Goal: Book appointment/travel/reservation

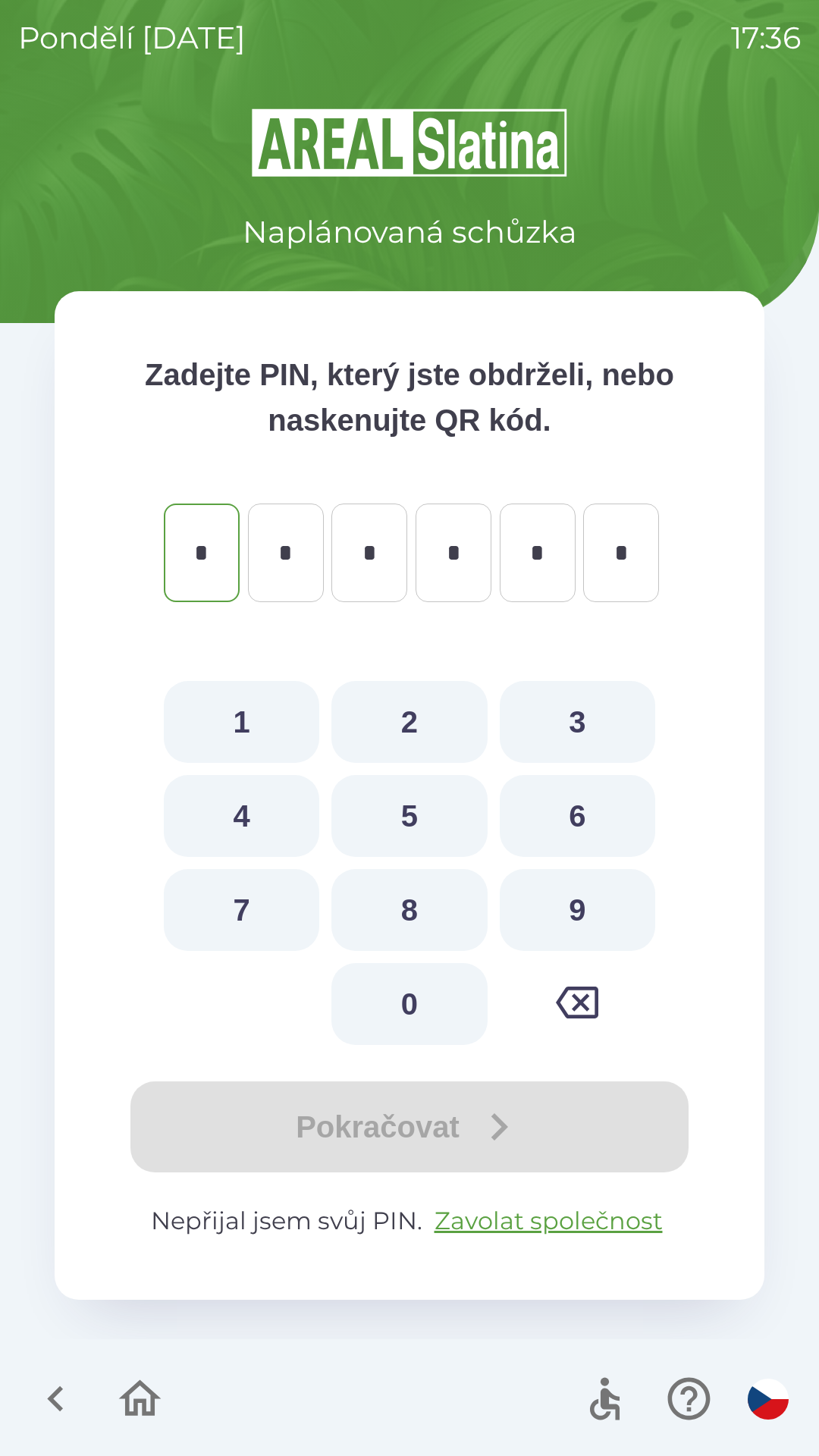
click at [54, 1376] on icon "button" at bounding box center [55, 1398] width 51 height 51
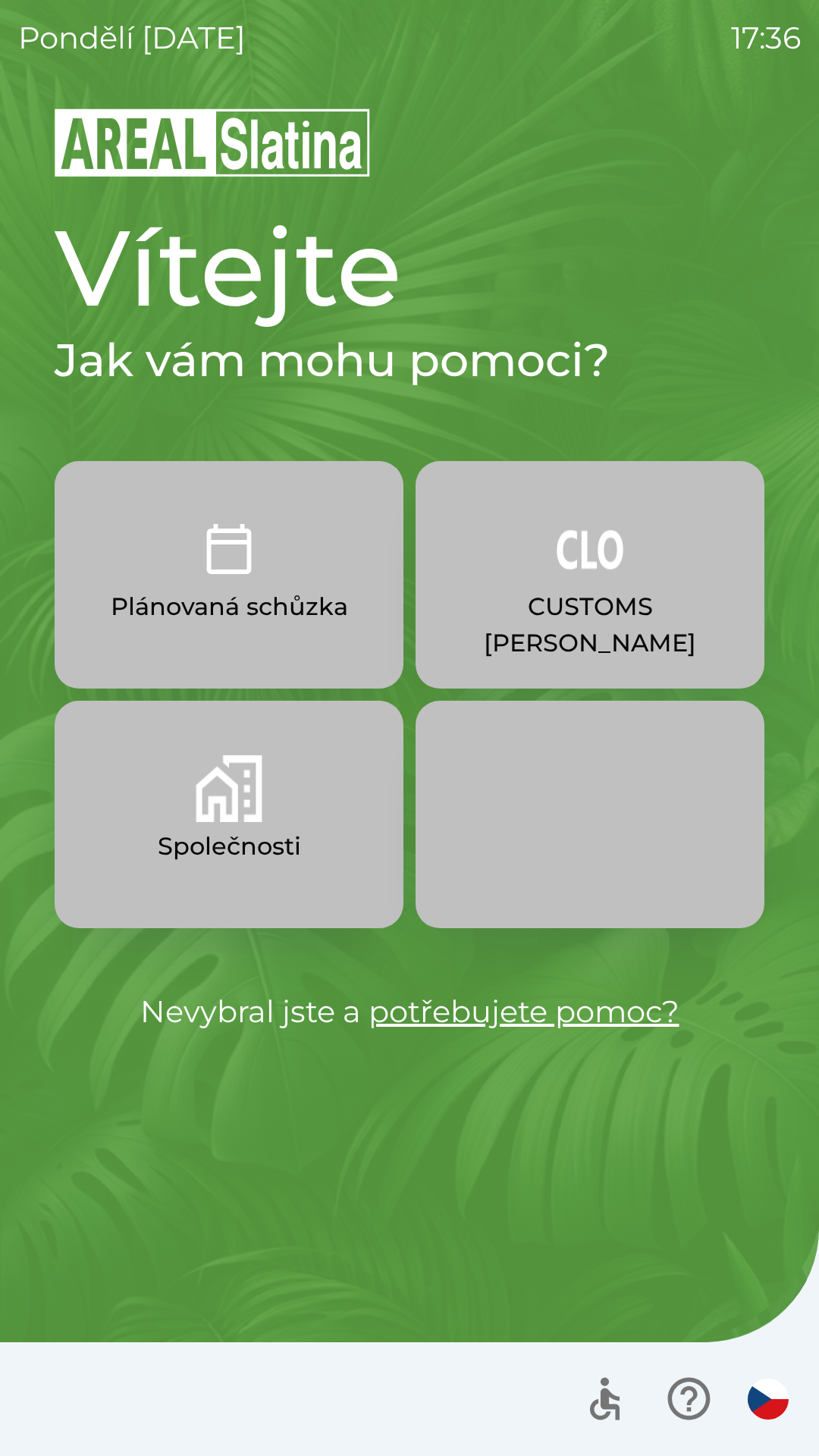
click at [229, 849] on p "Společnosti" at bounding box center [229, 846] width 143 height 36
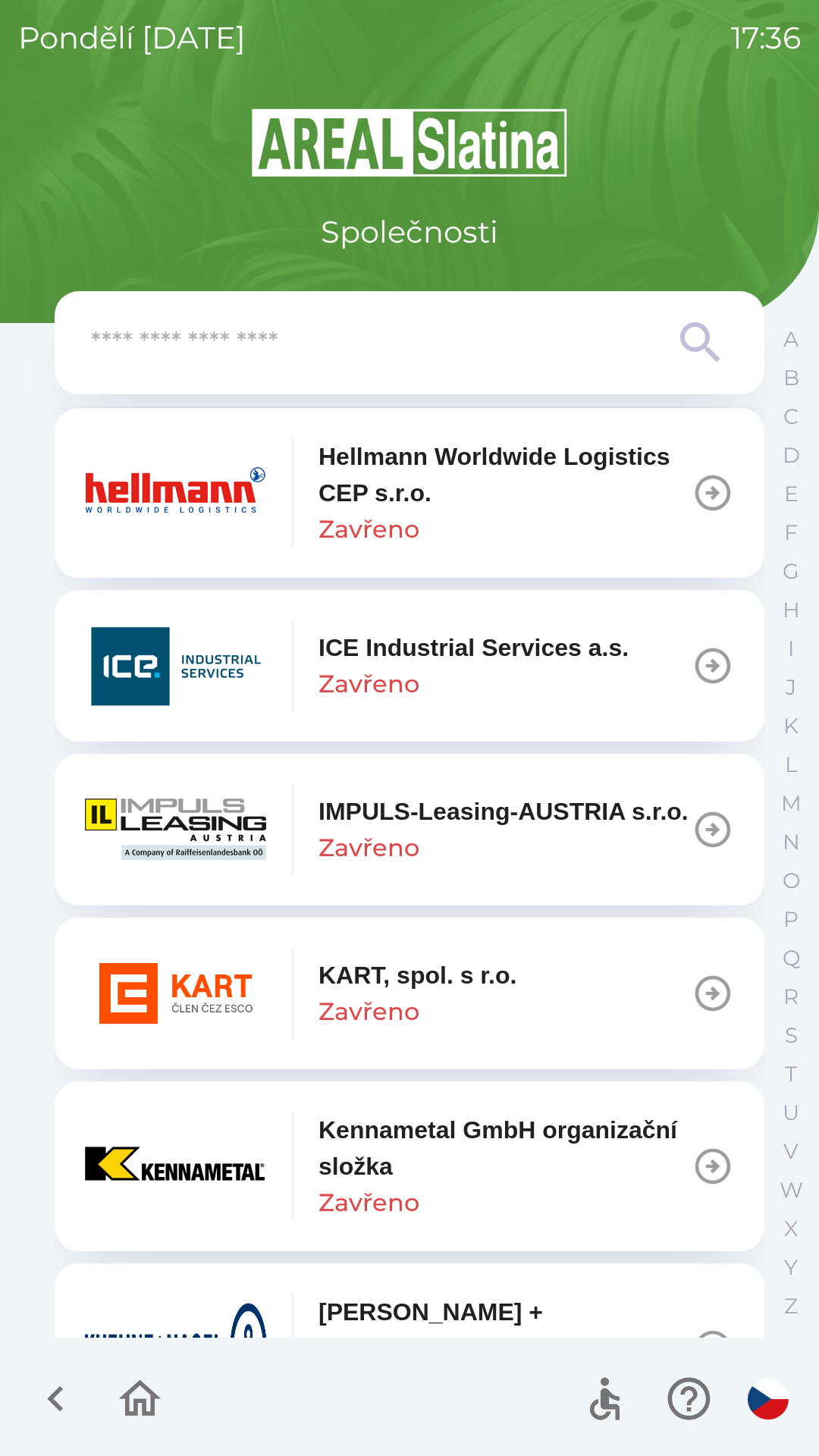
scroll to position [5626, 0]
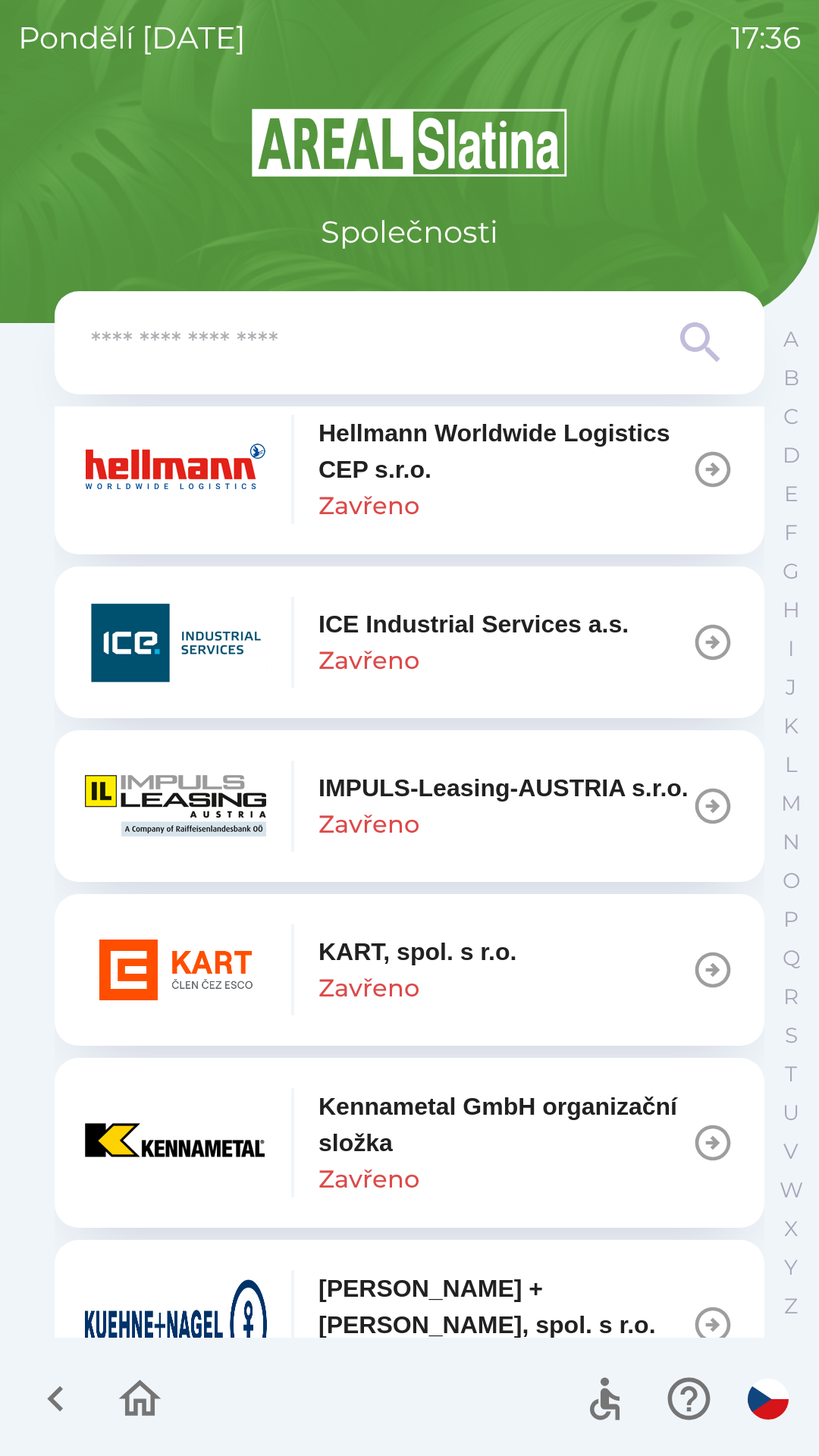
click at [336, 332] on input "text" at bounding box center [378, 343] width 576 height 41
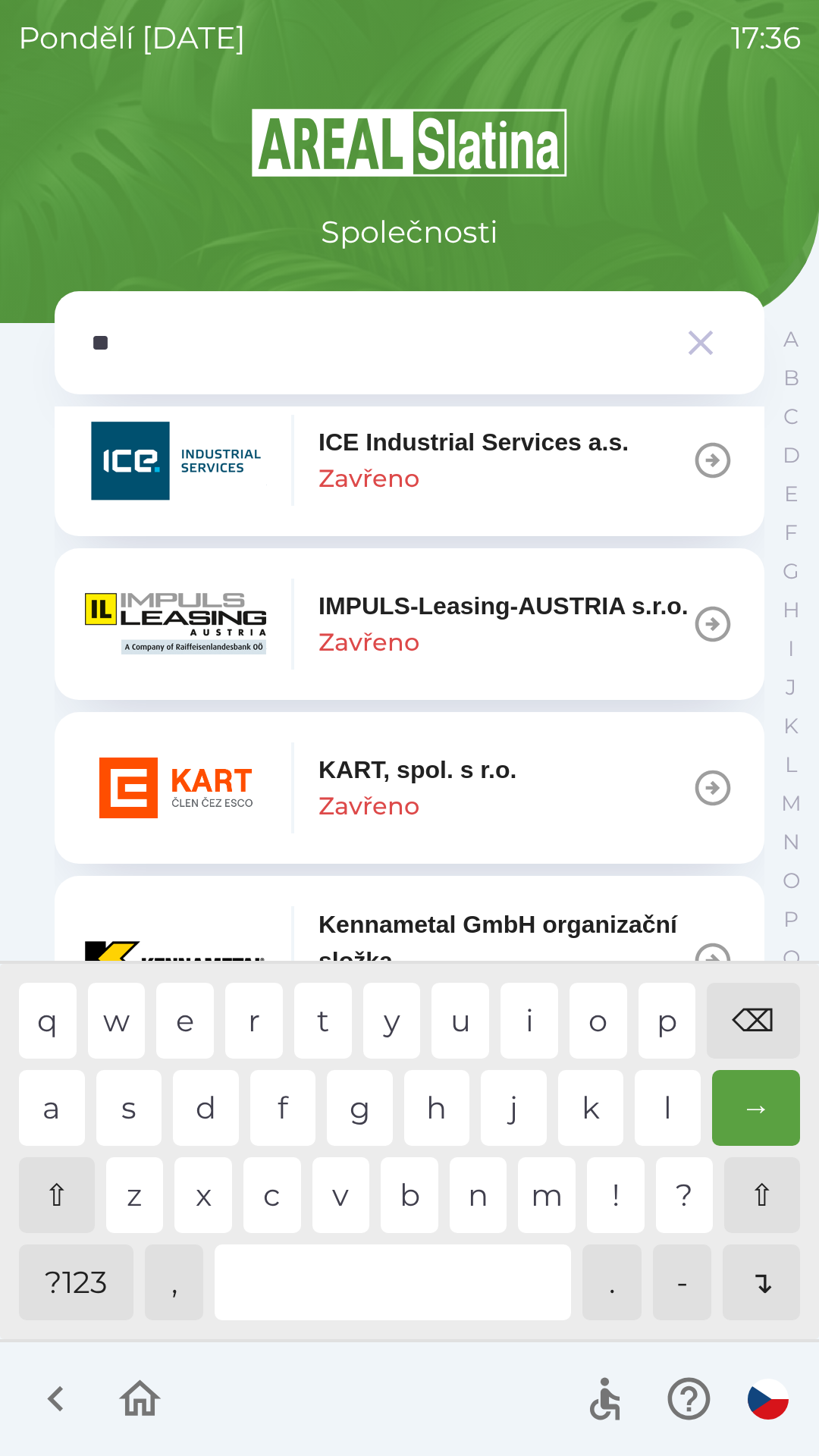
scroll to position [1077, 0]
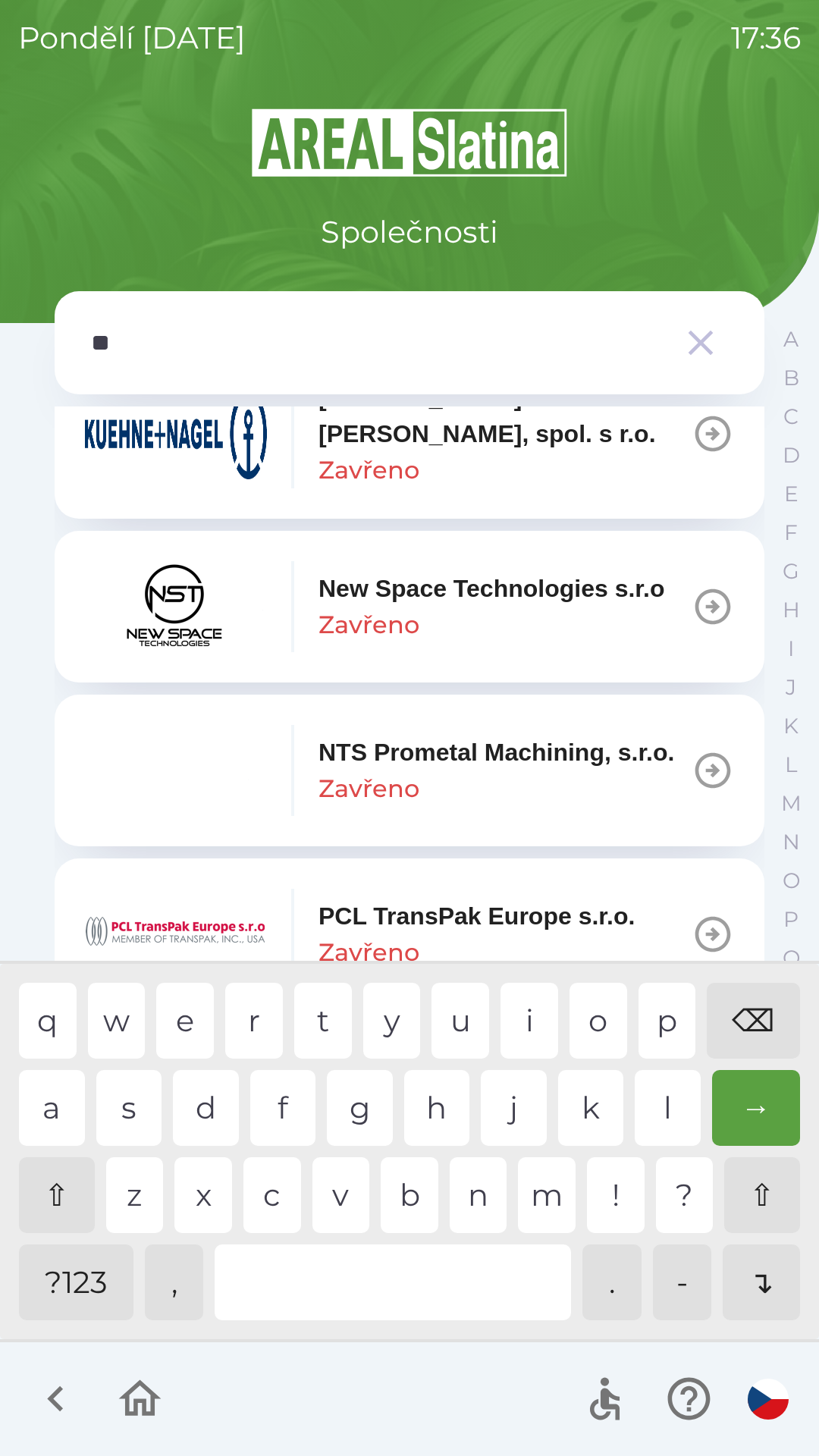
type input "***"
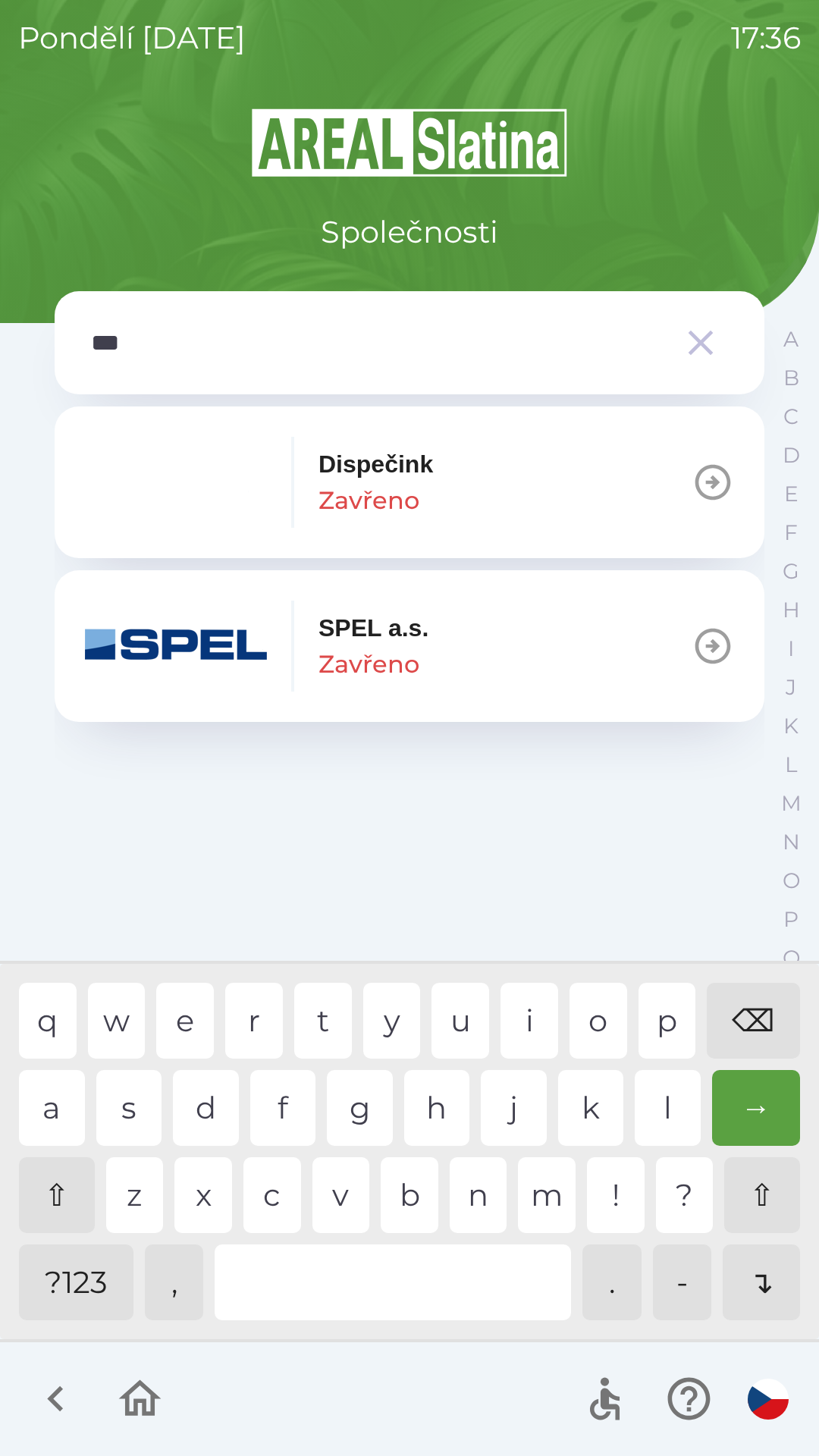
scroll to position [0, 0]
click at [181, 1023] on div "e" at bounding box center [185, 1021] width 58 height 76
click at [420, 644] on p "SPEL a.s." at bounding box center [373, 627] width 110 height 36
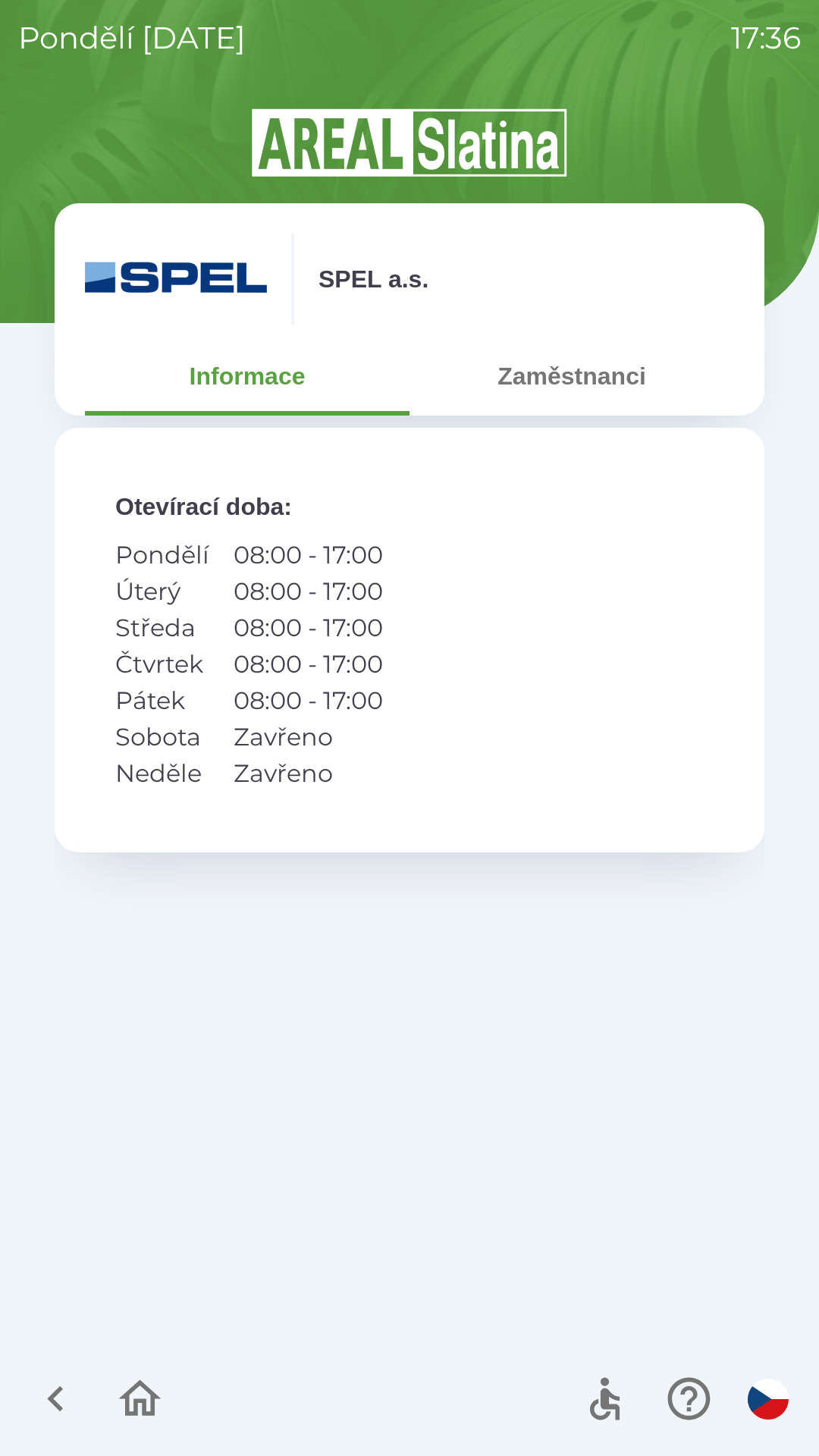
click at [573, 388] on button "Zaměstnanci" at bounding box center [571, 375] width 325 height 54
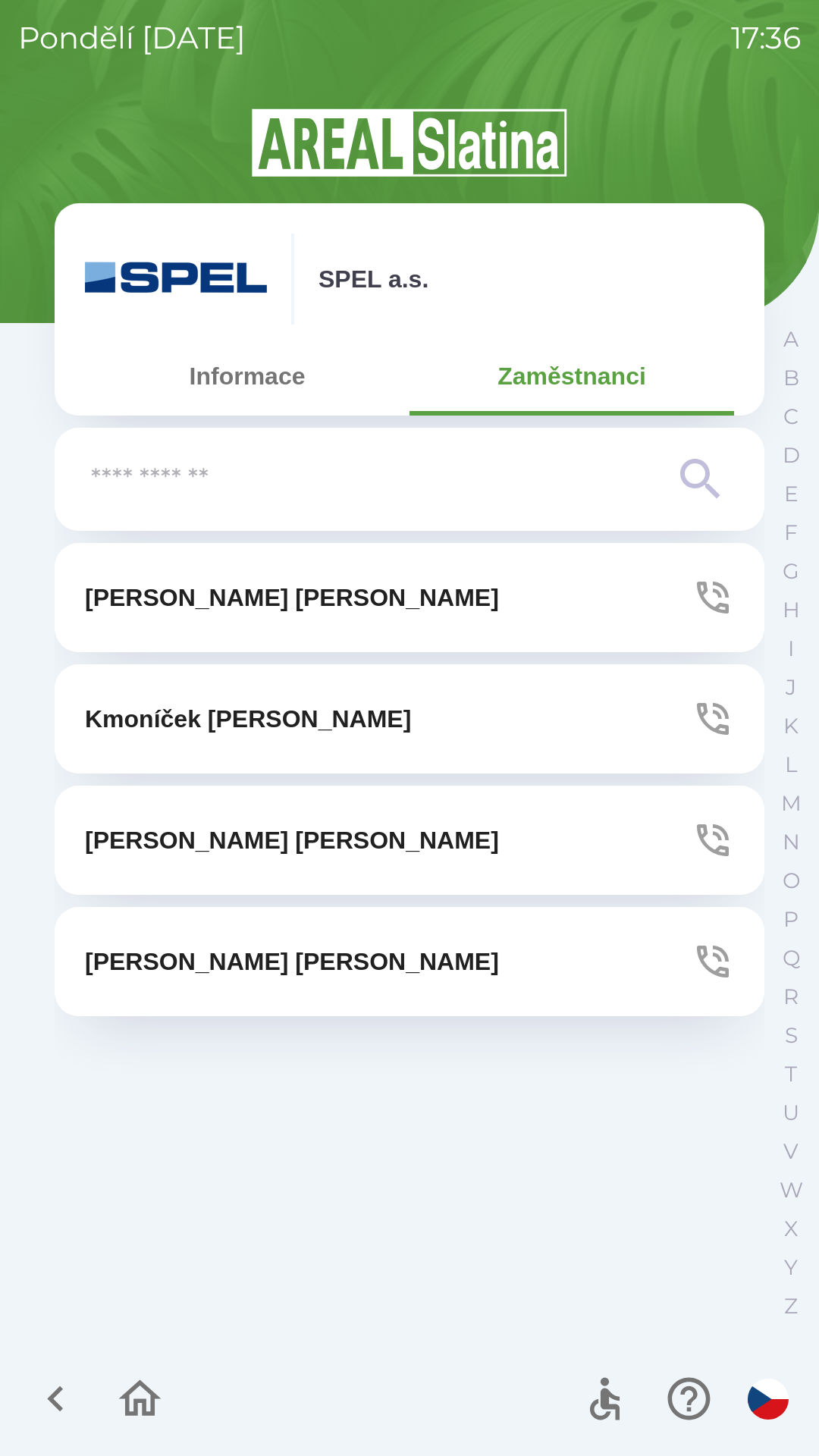
click at [690, 719] on button "Kmoníček [PERSON_NAME]" at bounding box center [409, 719] width 710 height 109
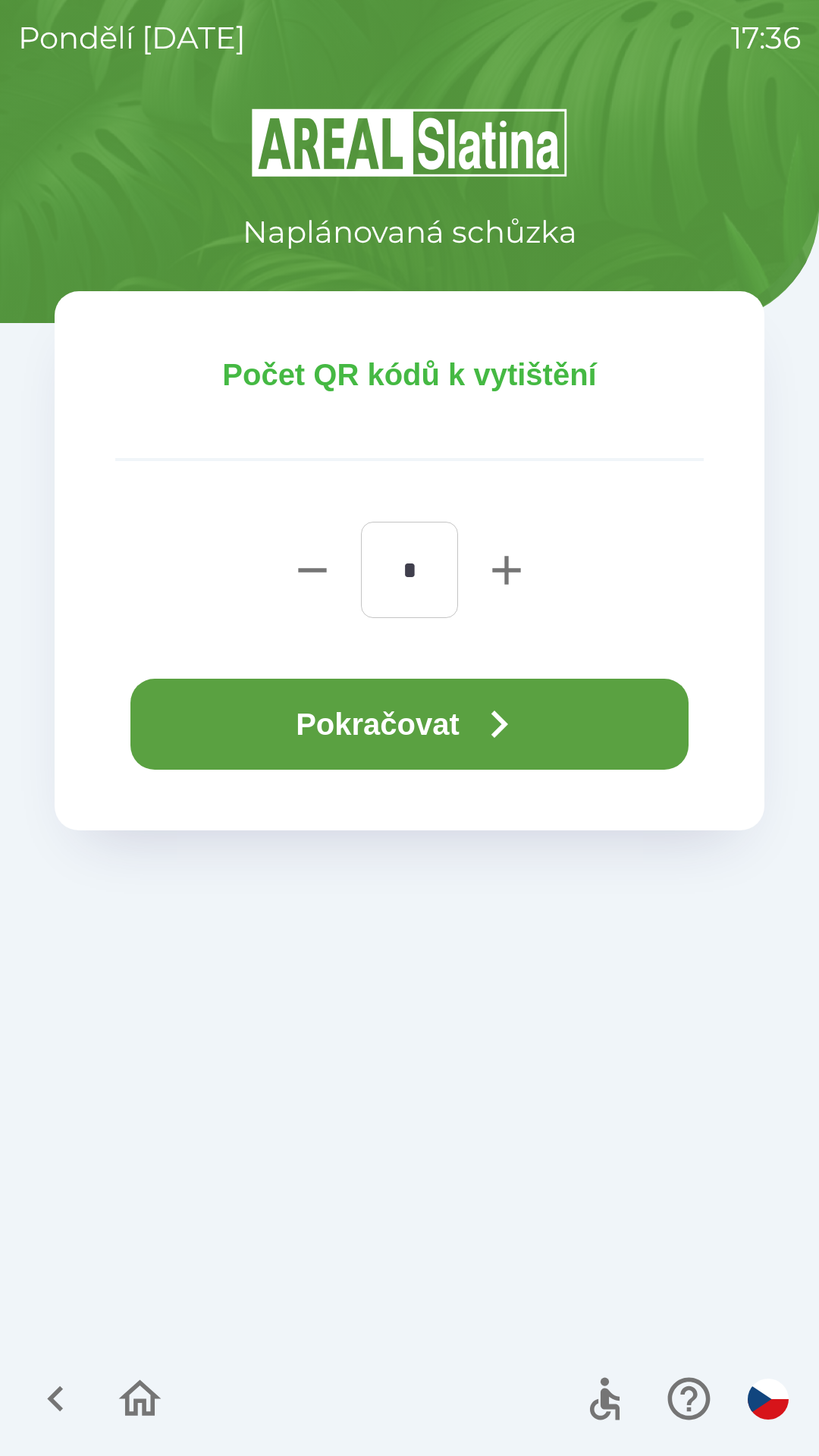
click at [403, 728] on button "Pokračovat" at bounding box center [409, 724] width 558 height 91
